Goal: Task Accomplishment & Management: Complete application form

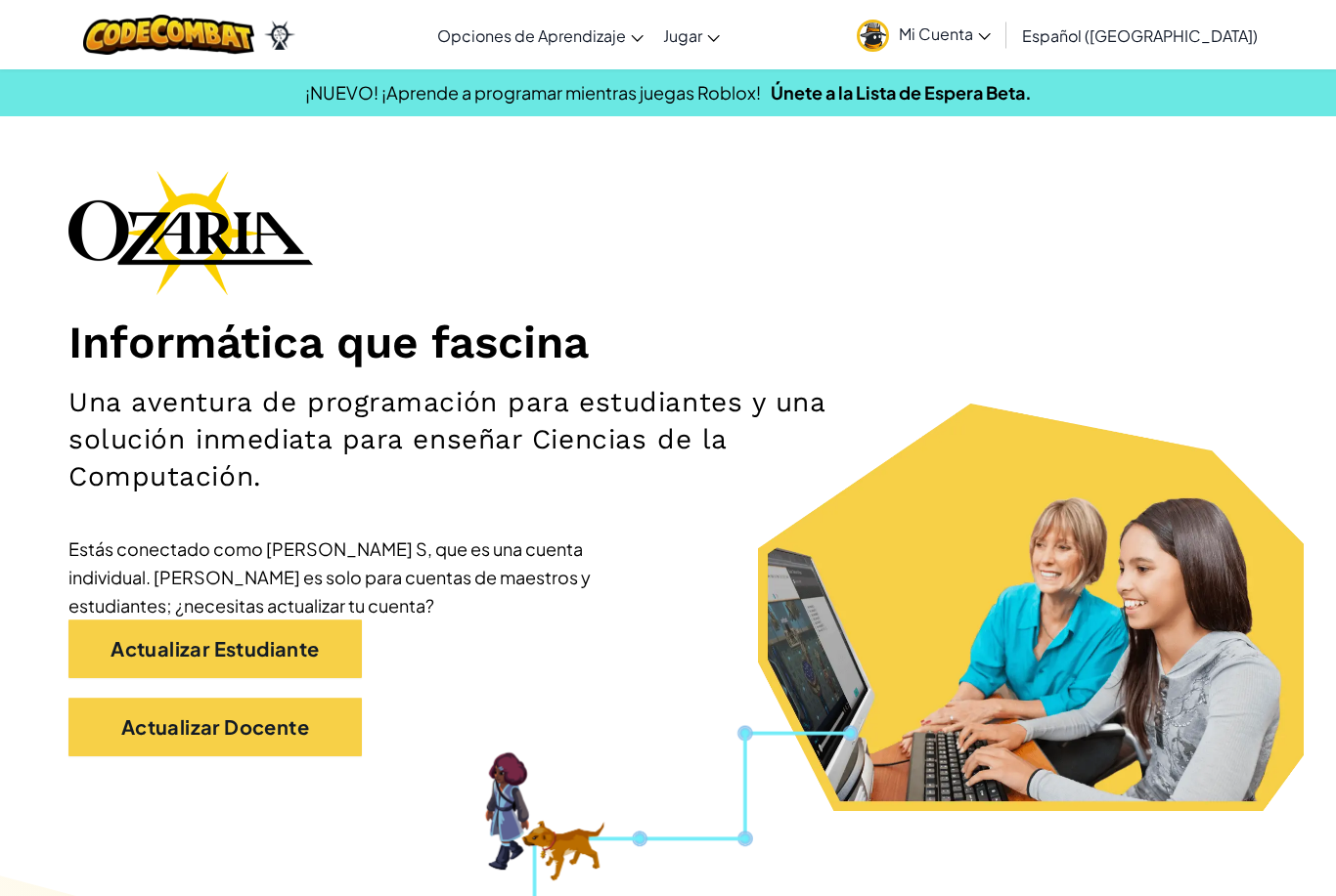
click at [889, 44] on img at bounding box center [872, 36] width 32 height 32
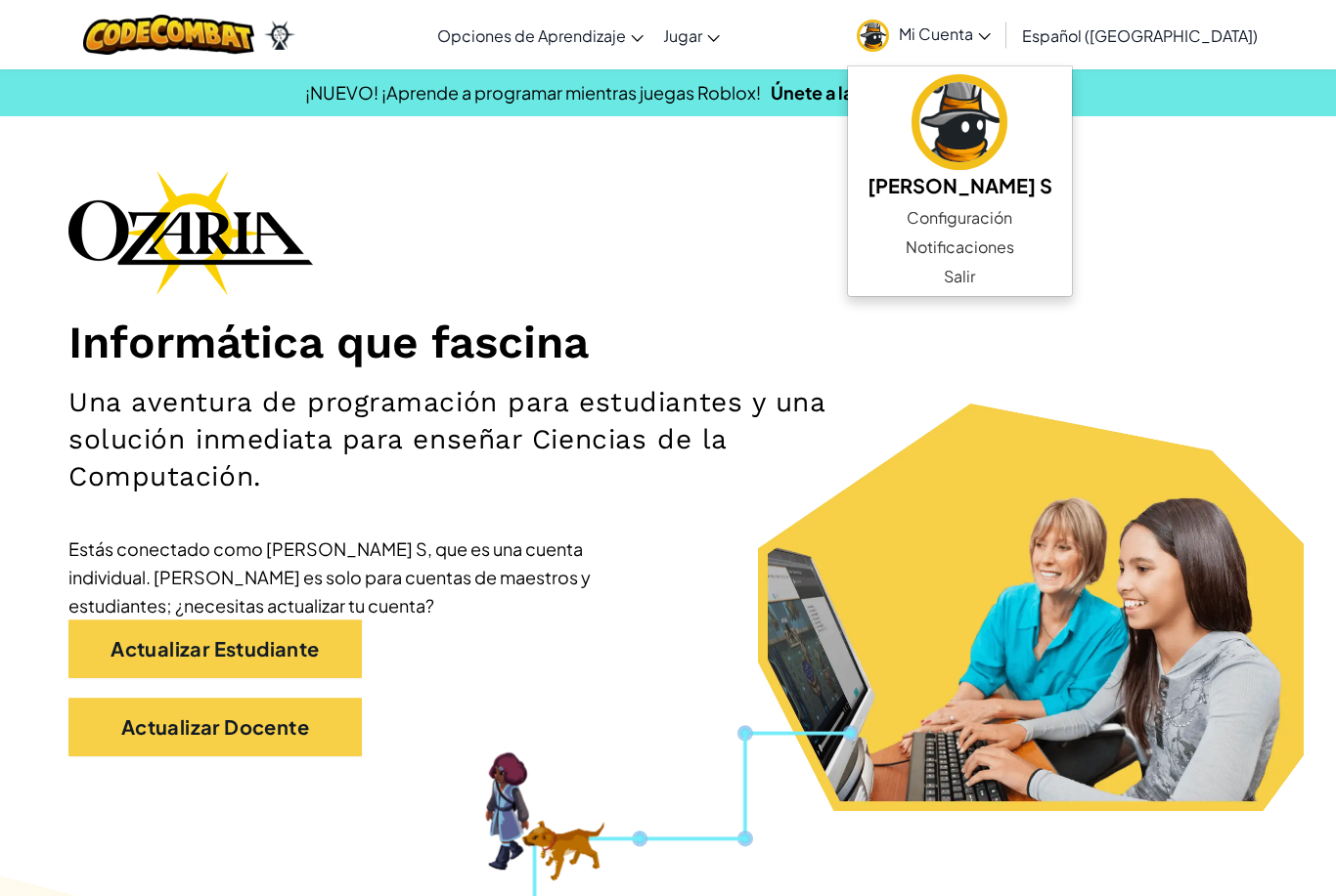
click at [1281, 333] on section "Informática que fascina Una aventura de programación para estudiantes y una sol…" at bounding box center [668, 490] width 1336 height 641
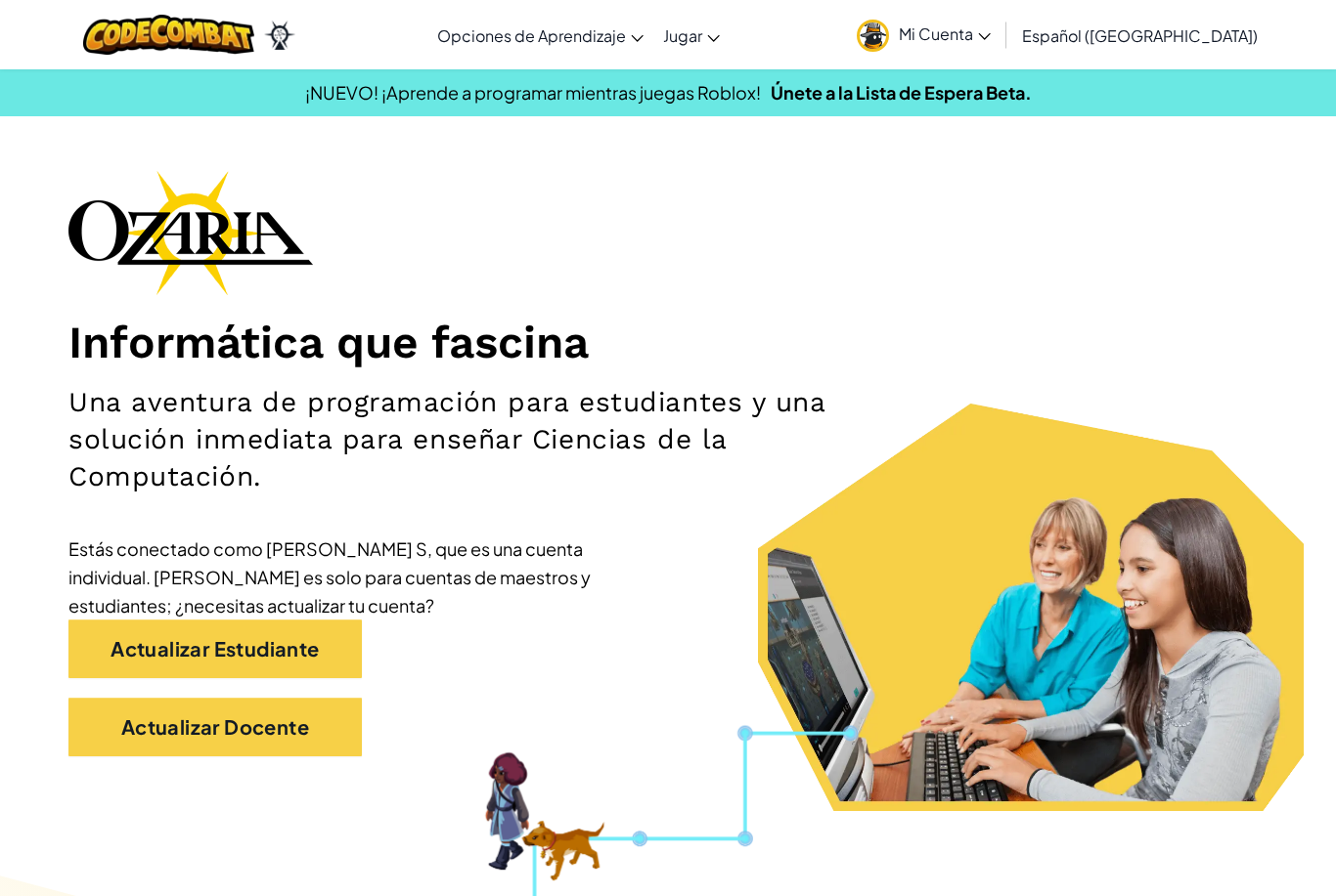
click at [337, 643] on link "Actualizar Estudiante" at bounding box center [215, 649] width 293 height 59
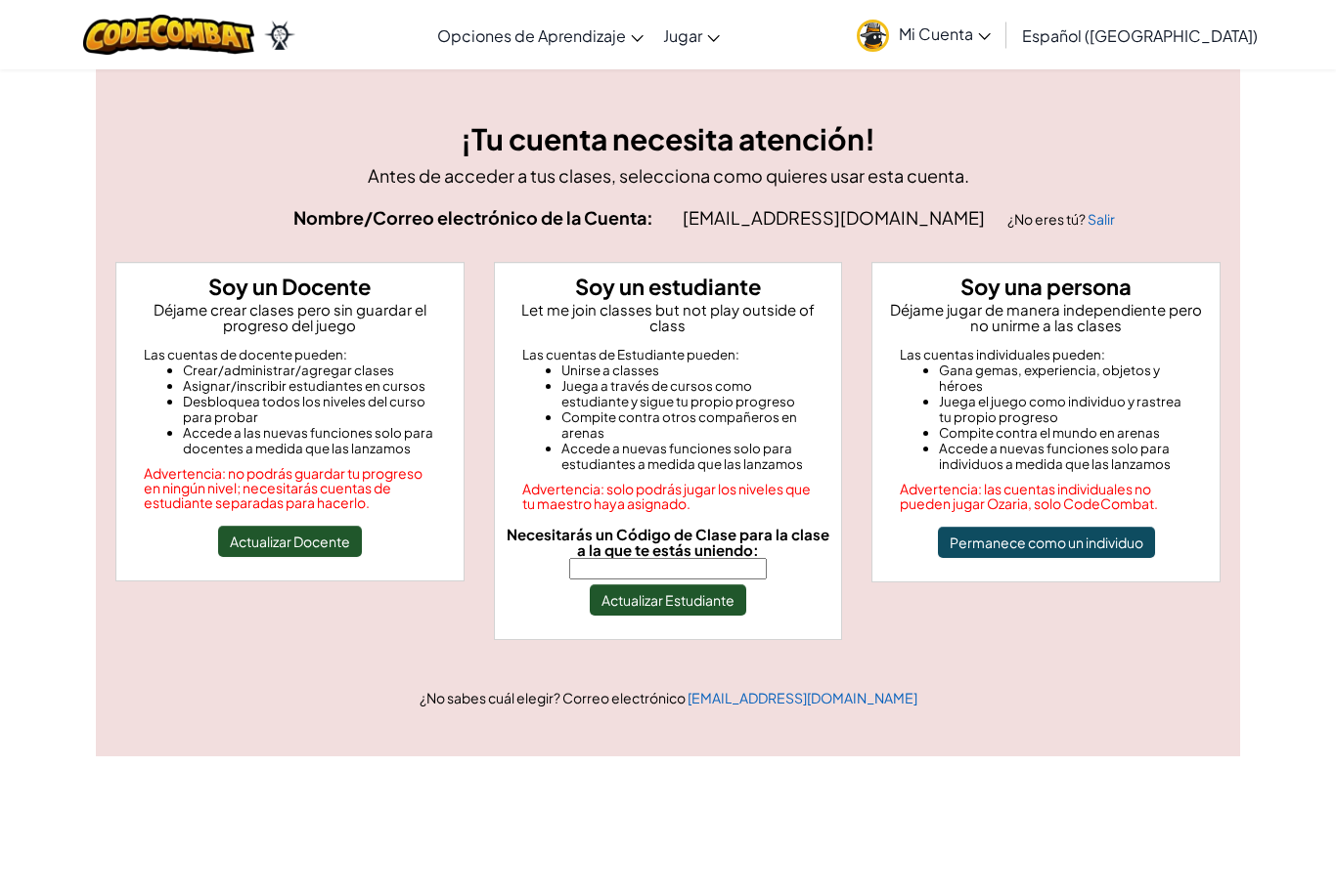
click at [1138, 537] on button "Permanece como un individuo" at bounding box center [1047, 542] width 217 height 31
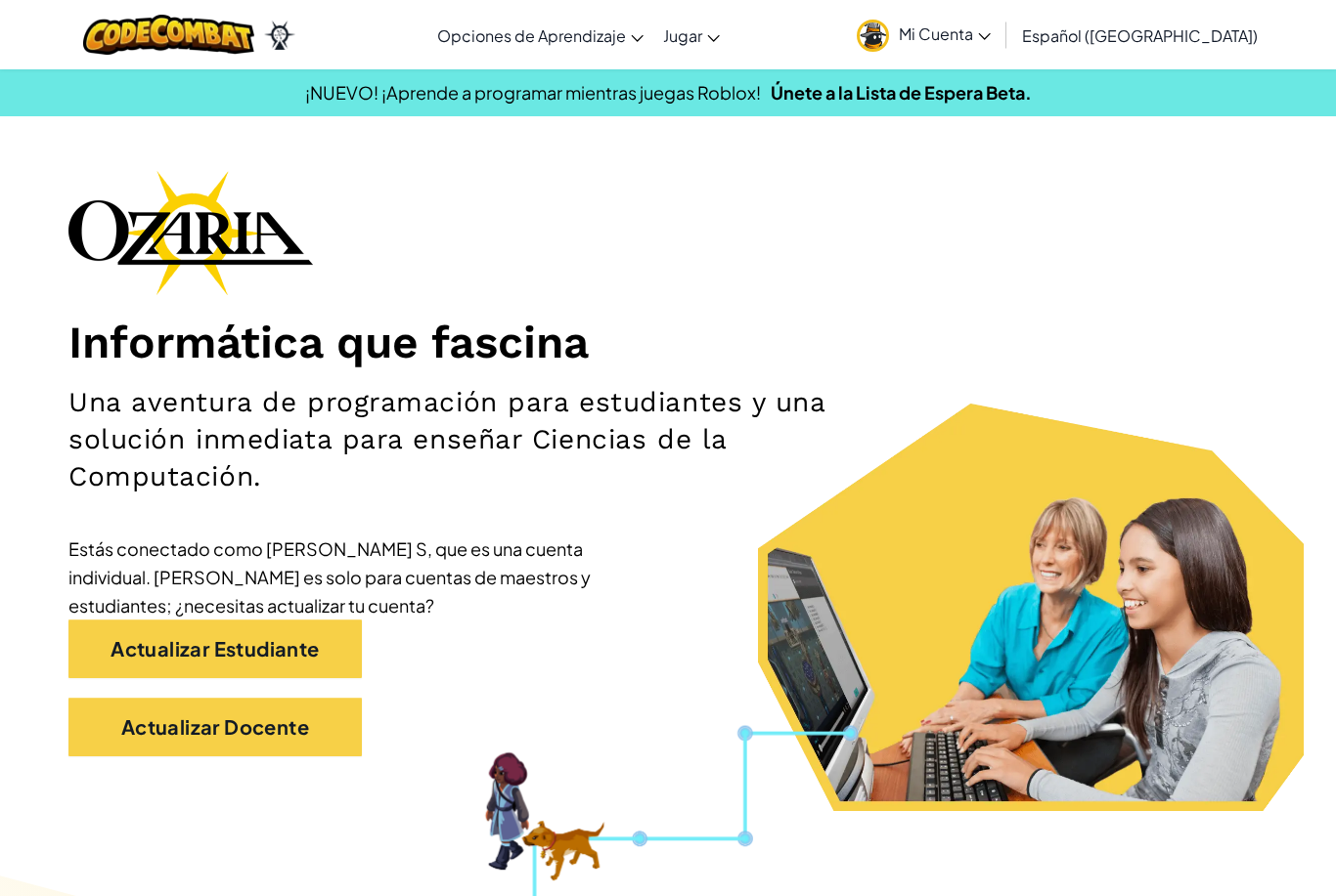
click at [310, 642] on link "Actualizar Estudiante" at bounding box center [215, 649] width 293 height 59
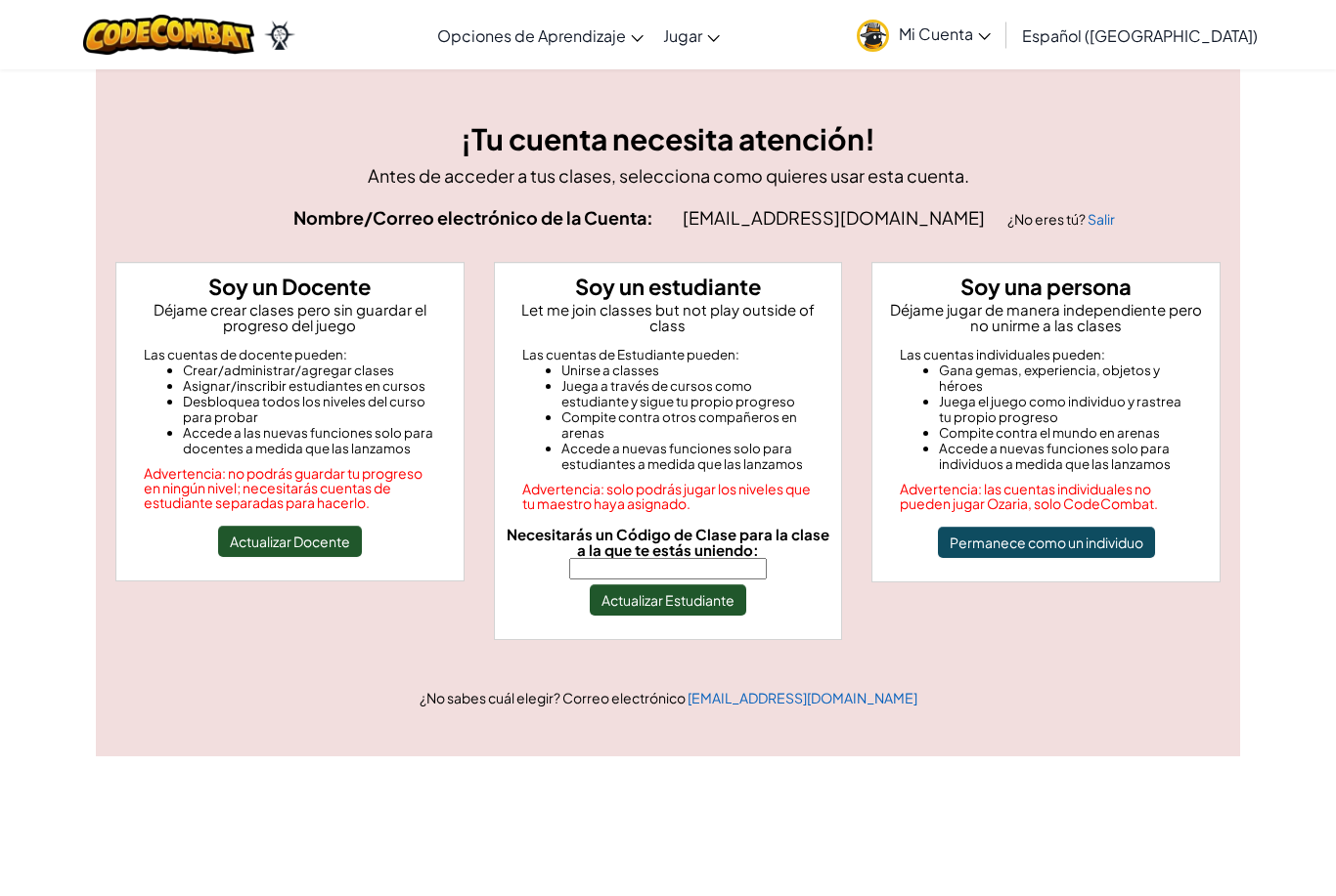
click at [1126, 550] on button "Permanece como un individuo" at bounding box center [1047, 542] width 217 height 31
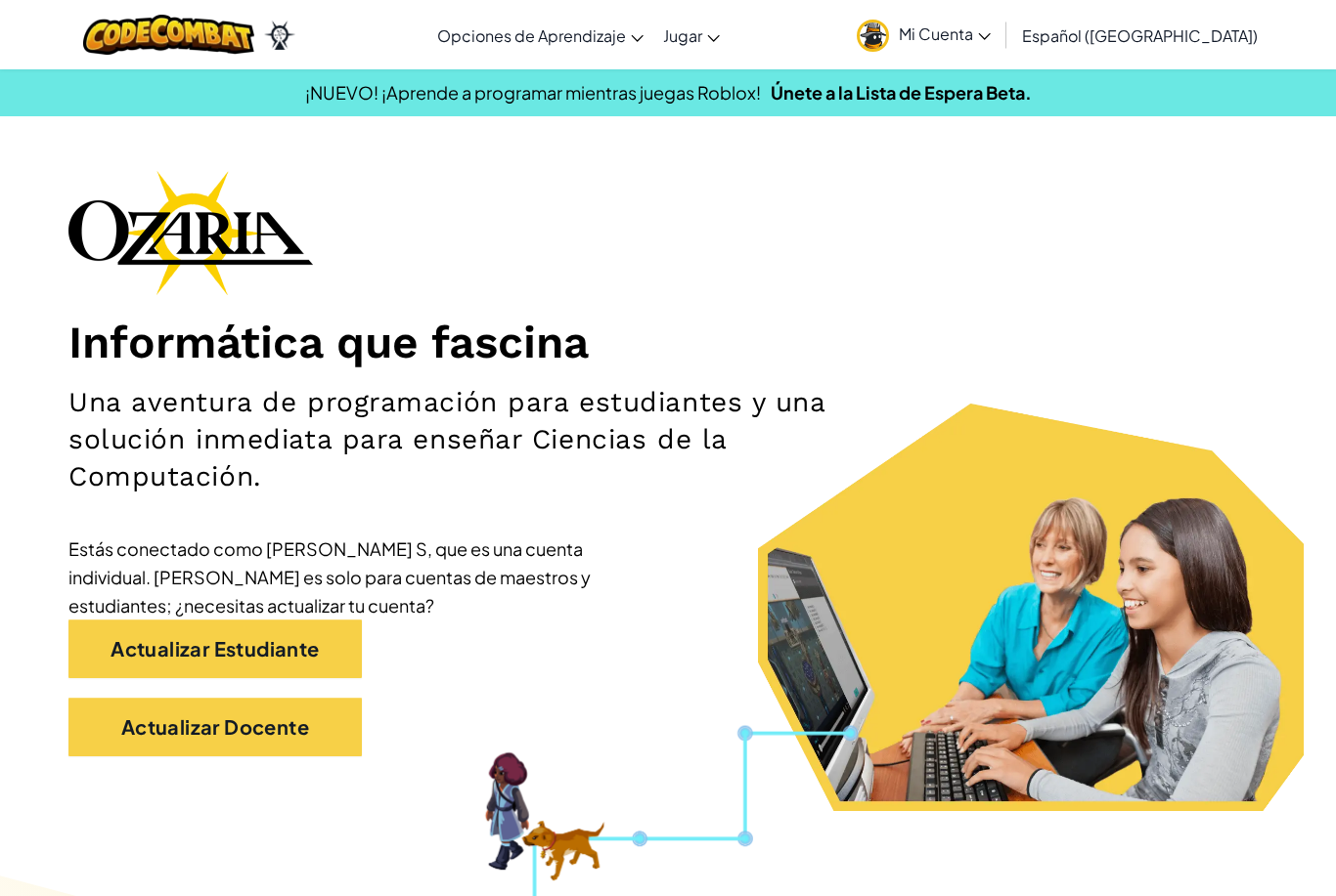
click at [320, 636] on link "Actualizar Estudiante" at bounding box center [215, 649] width 293 height 59
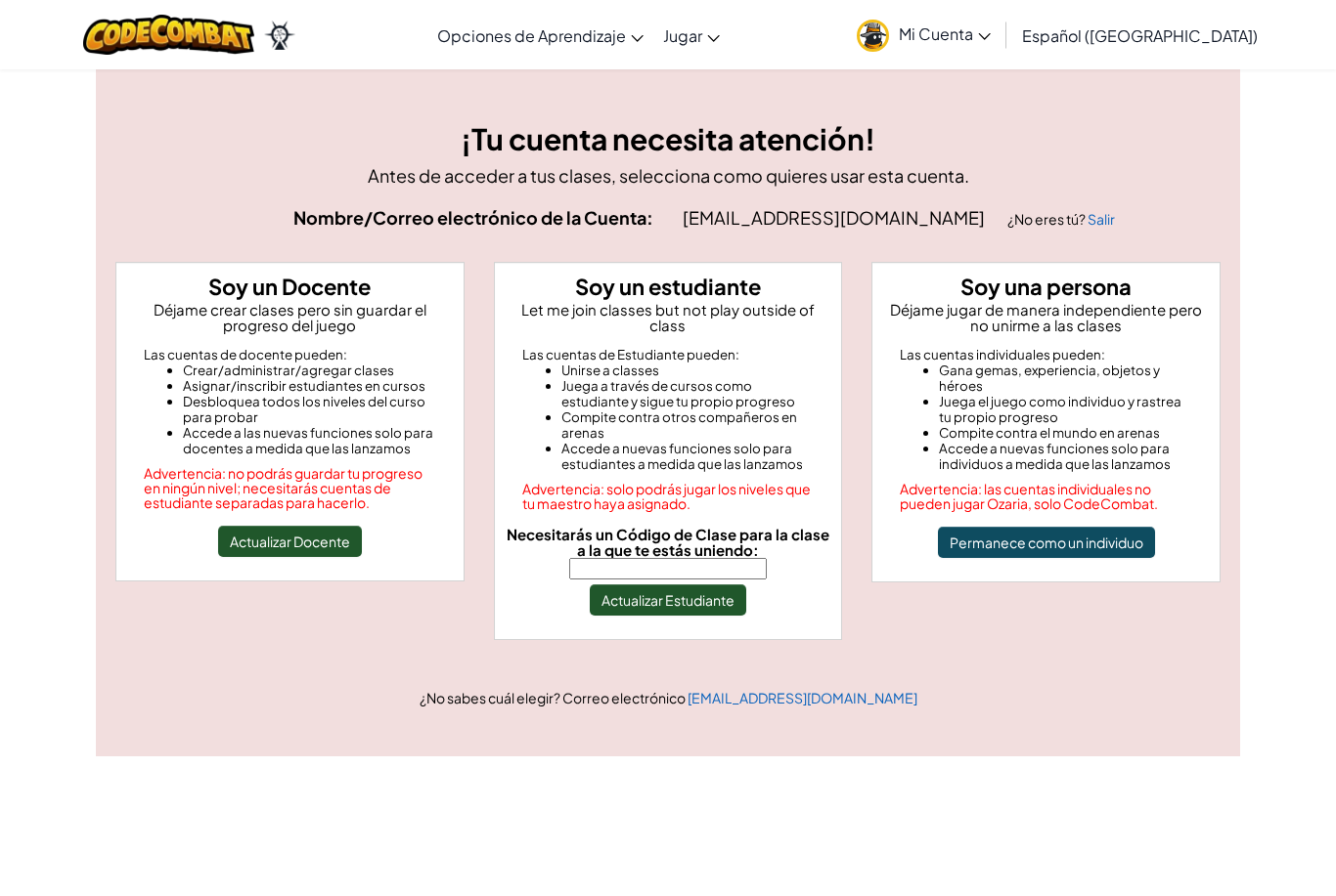
click at [657, 569] on input "Necesitarás un Código de Clase para la clase a la que te estás uniendo:" at bounding box center [668, 569] width 197 height 22
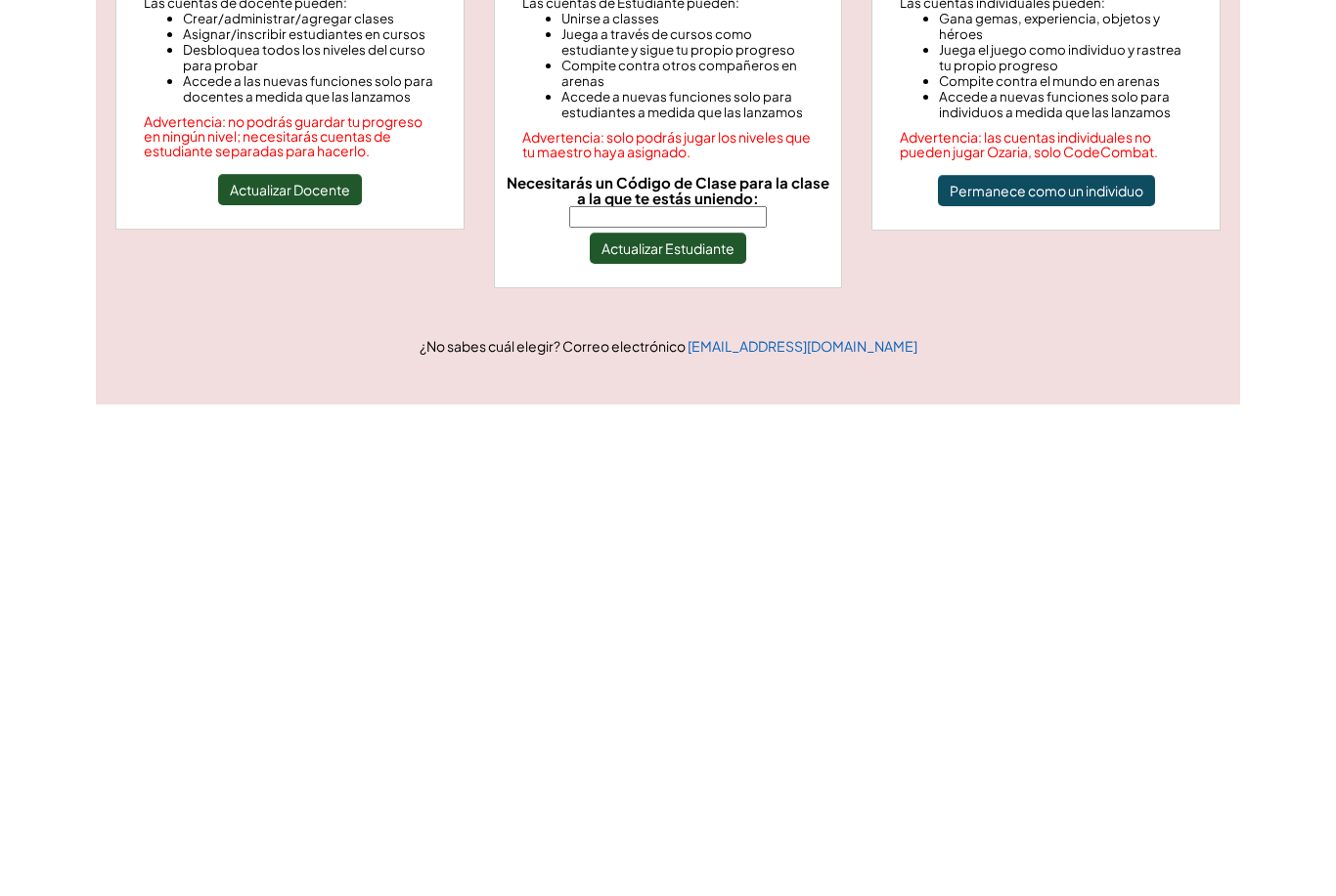
scroll to position [21, 0]
